Goal: Information Seeking & Learning: Learn about a topic

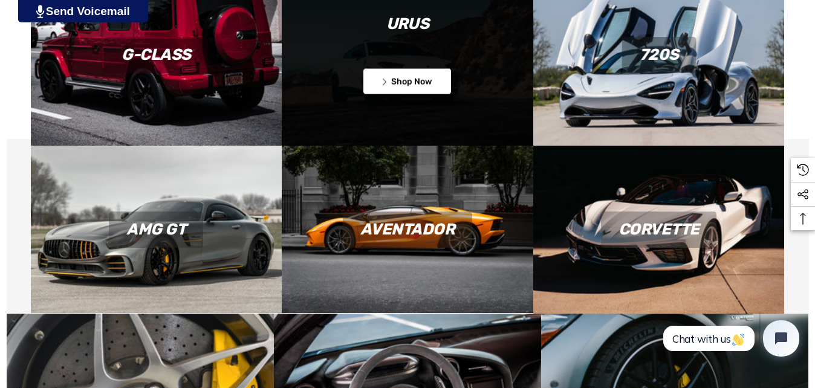
scroll to position [1261, 0]
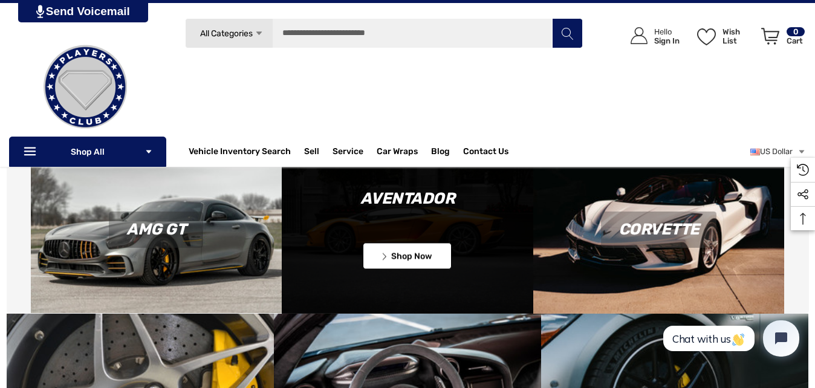
click at [406, 254] on link "Icon arrow left Icon arrow left Shop Now" at bounding box center [407, 256] width 89 height 27
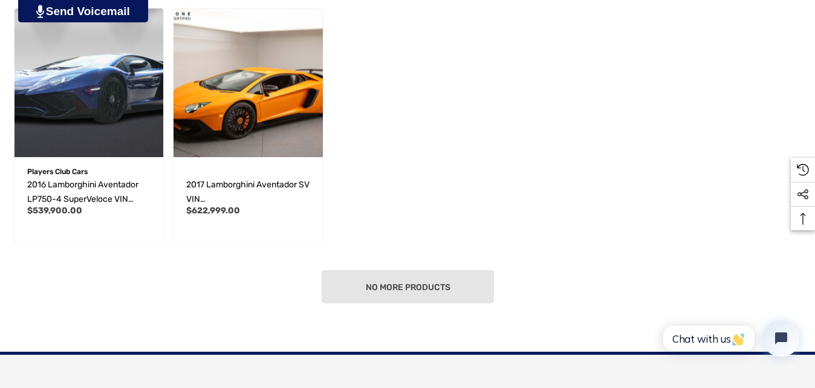
scroll to position [366, 0]
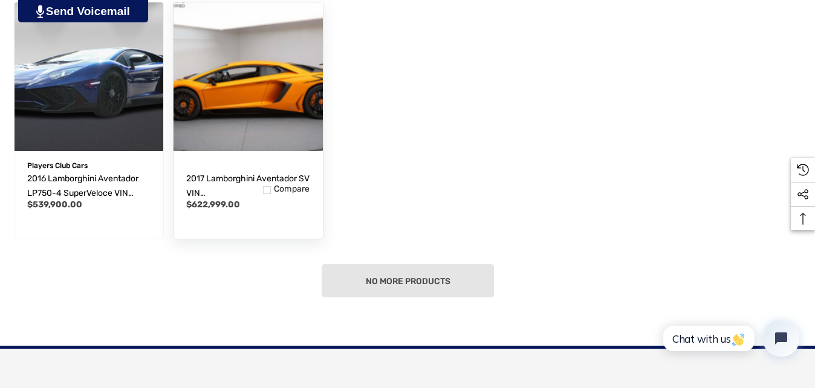
click at [232, 94] on img "2017 Lamborghini Aventador SV VIN ZHWUC3ZD3HLA05312,$622,999.00\a" at bounding box center [248, 77] width 164 height 164
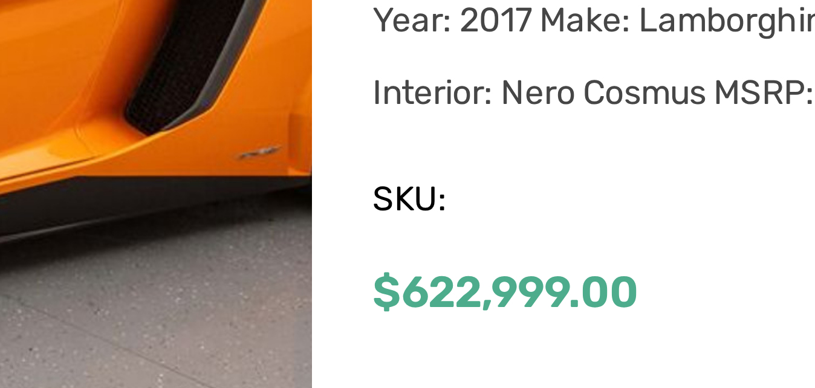
drag, startPoint x: 484, startPoint y: 199, endPoint x: 456, endPoint y: 191, distance: 29.1
drag, startPoint x: 456, startPoint y: 191, endPoint x: 457, endPoint y: 211, distance: 20.6
click at [457, 229] on div "5 customers are viewing this product" at bounding box center [503, 238] width 160 height 19
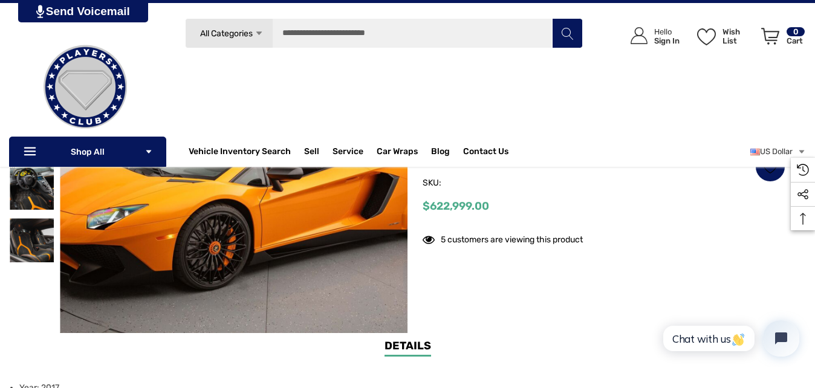
scroll to position [246, 0]
